Goal: Task Accomplishment & Management: Manage account settings

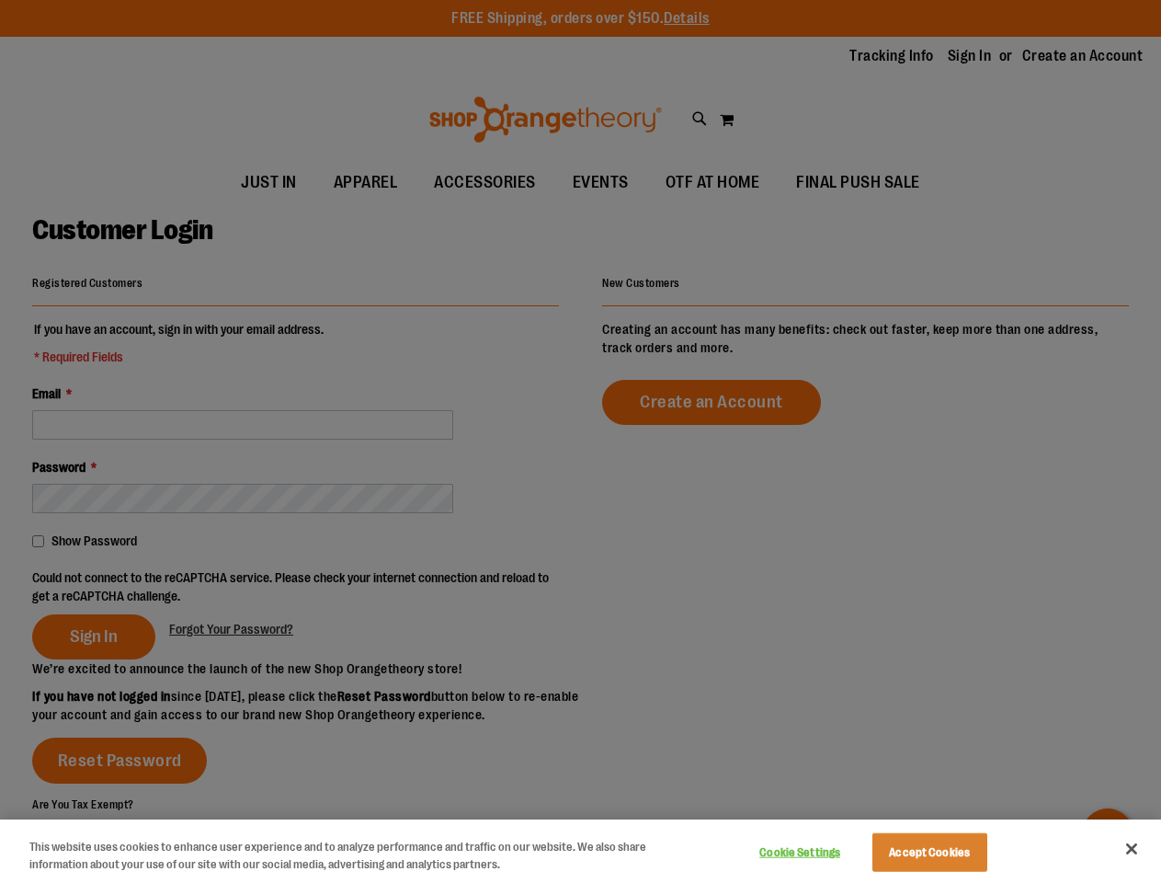
click at [580, 441] on div at bounding box center [580, 441] width 1161 height 883
click at [823, 852] on button "Cookie Settings" at bounding box center [800, 852] width 115 height 37
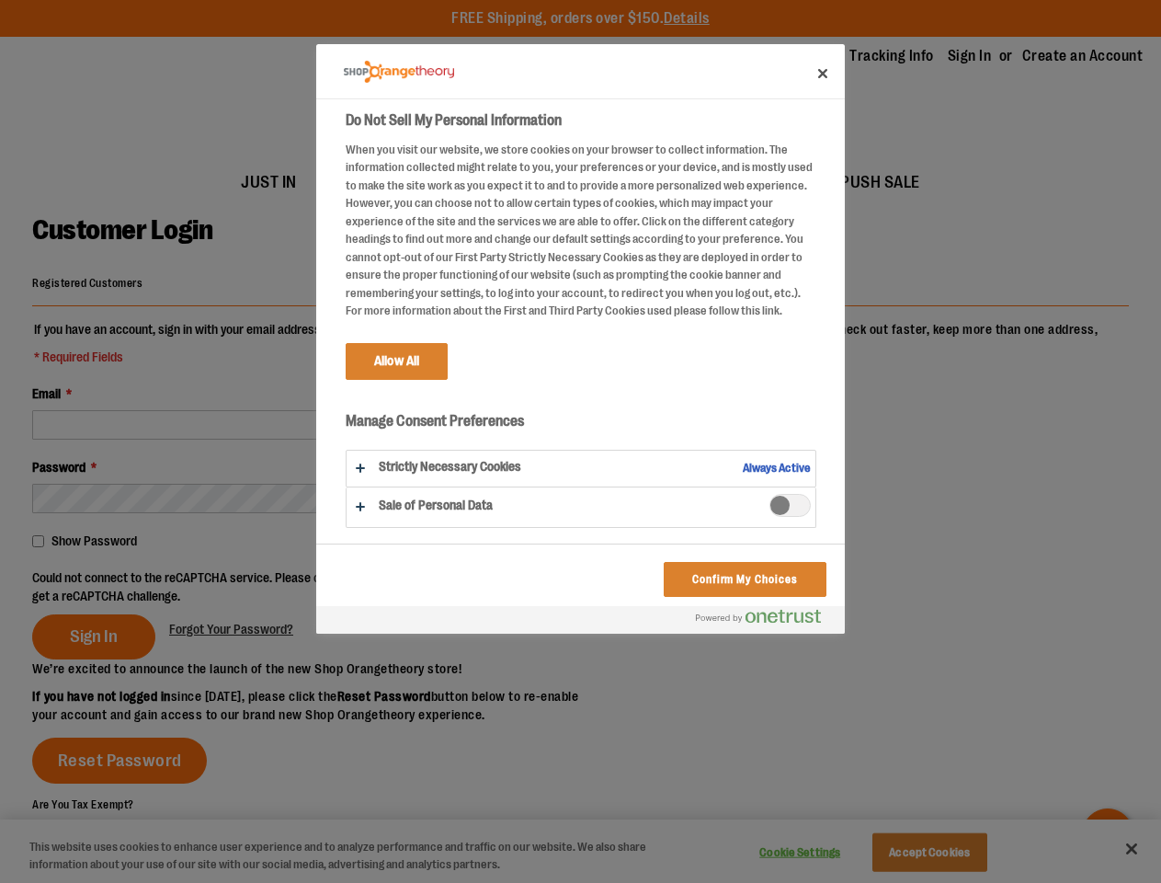
click at [952, 852] on div at bounding box center [580, 441] width 1161 height 883
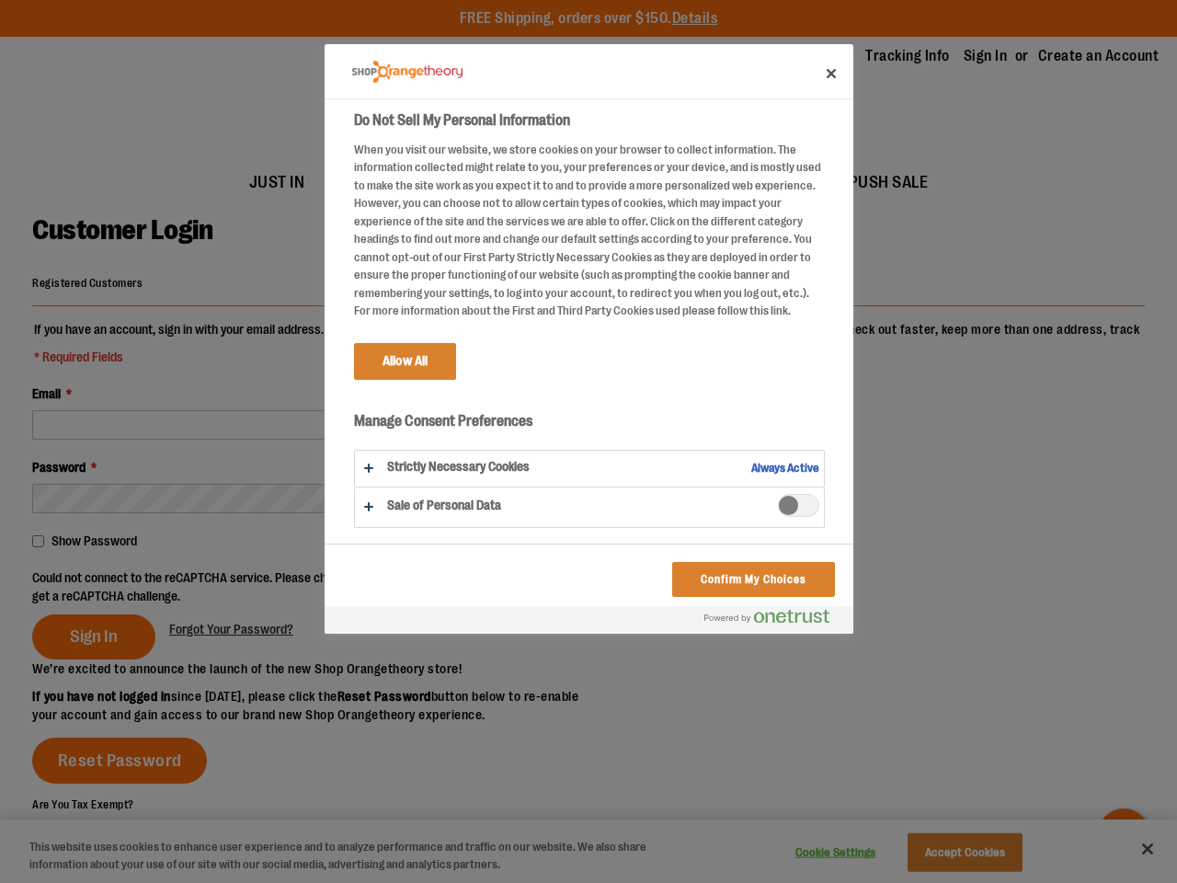
click at [1132, 849] on div at bounding box center [588, 441] width 1177 height 883
click at [299, 586] on div at bounding box center [588, 441] width 1177 height 883
